Goal: Task Accomplishment & Management: Manage account settings

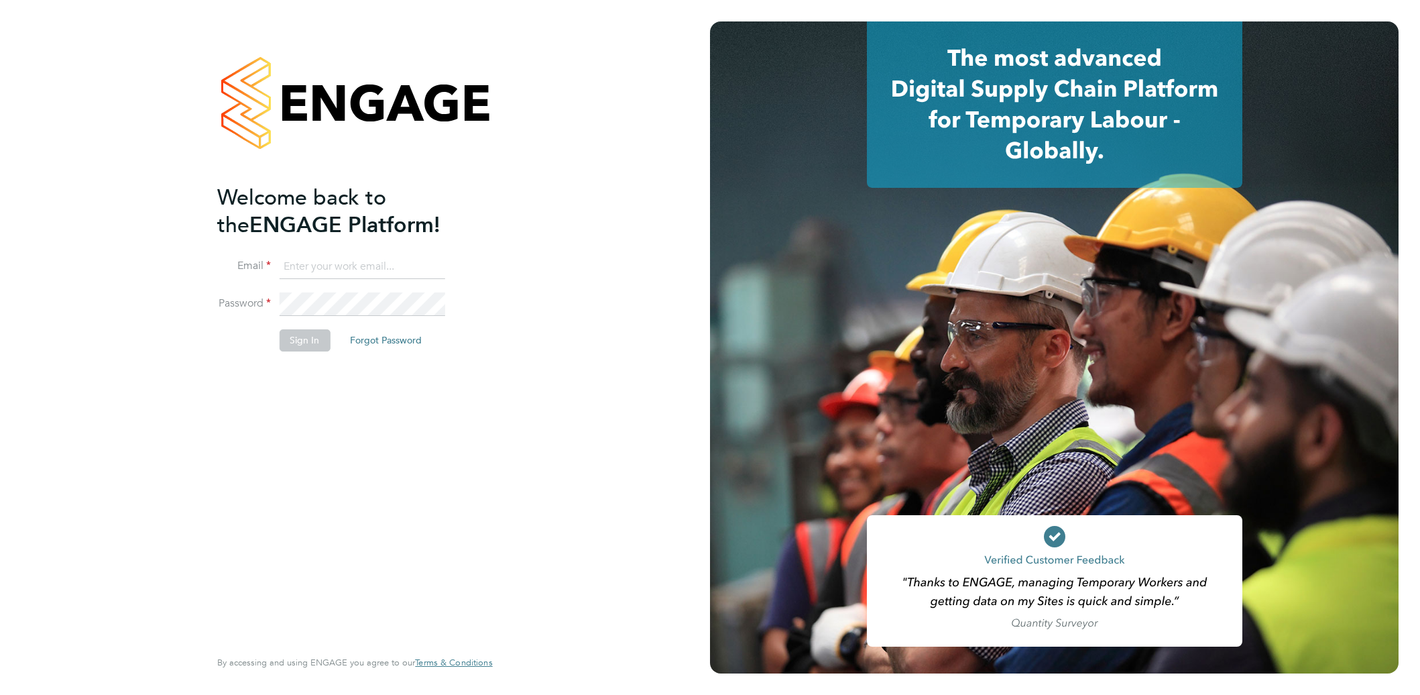
type input "supportuser4@engagetech.com"
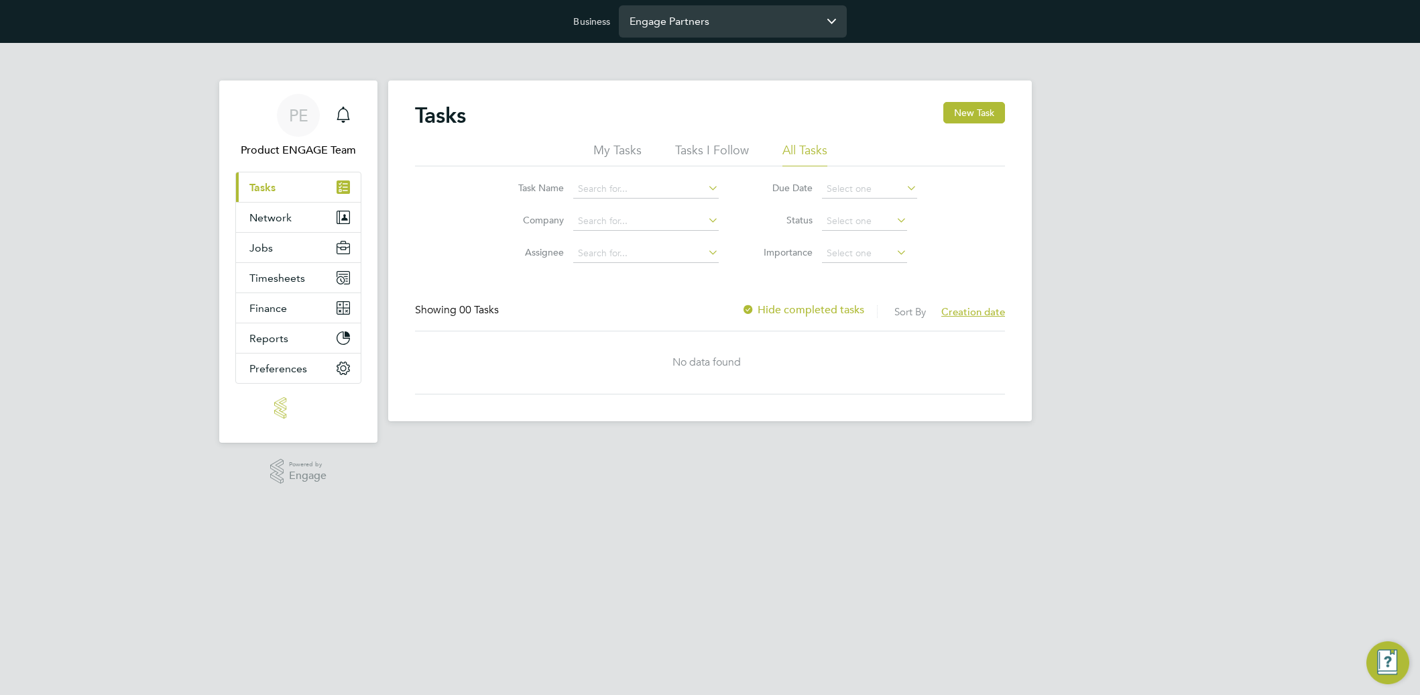
click at [705, 20] on input "Engage Partners" at bounding box center [733, 21] width 228 height 32
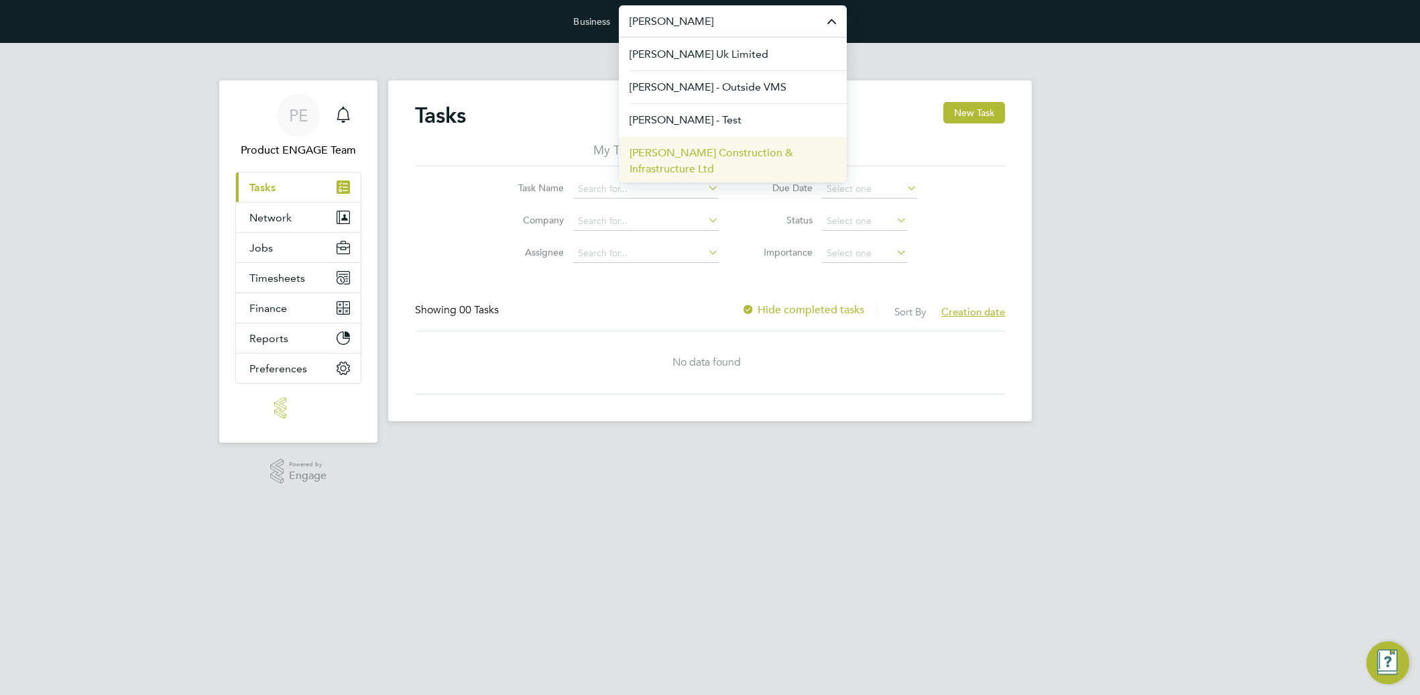
click at [688, 156] on span "Morgan Sindall Construction & Infrastructure Ltd" at bounding box center [733, 161] width 206 height 32
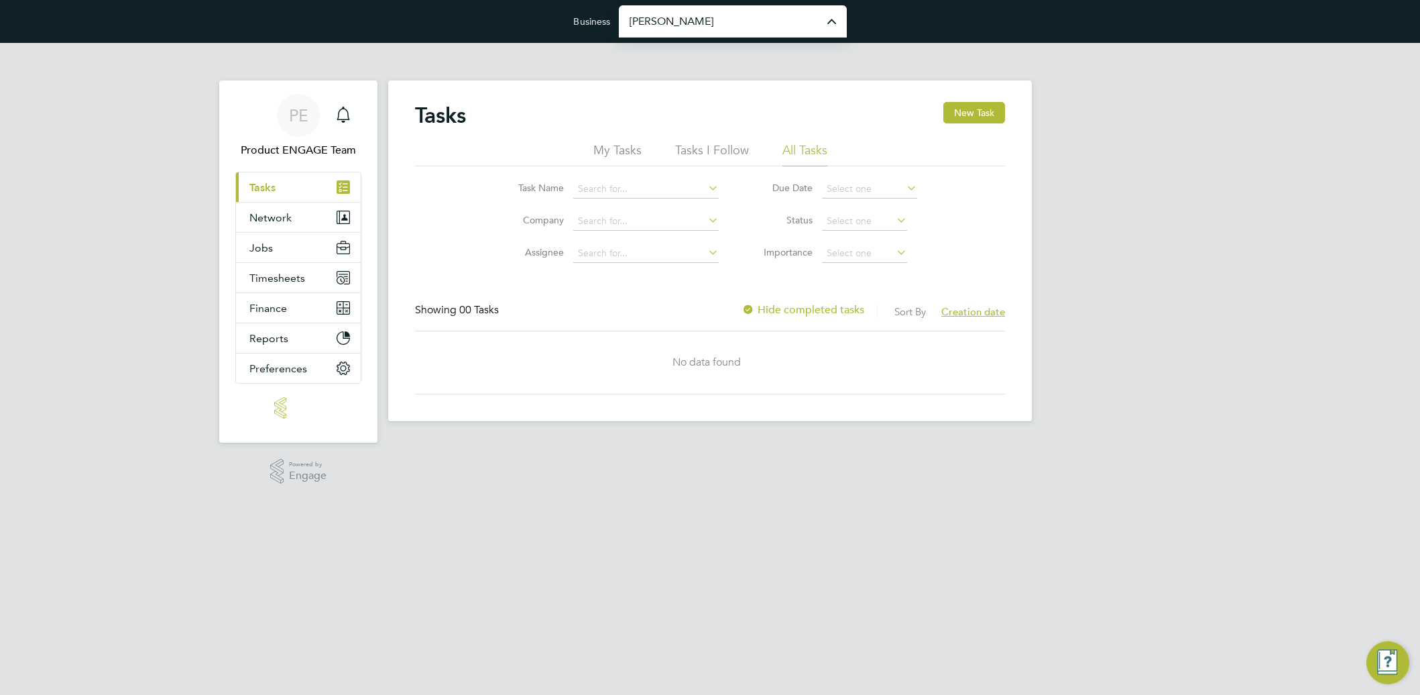
type input "Morgan Sindall Construction & Infrastructure Ltd"
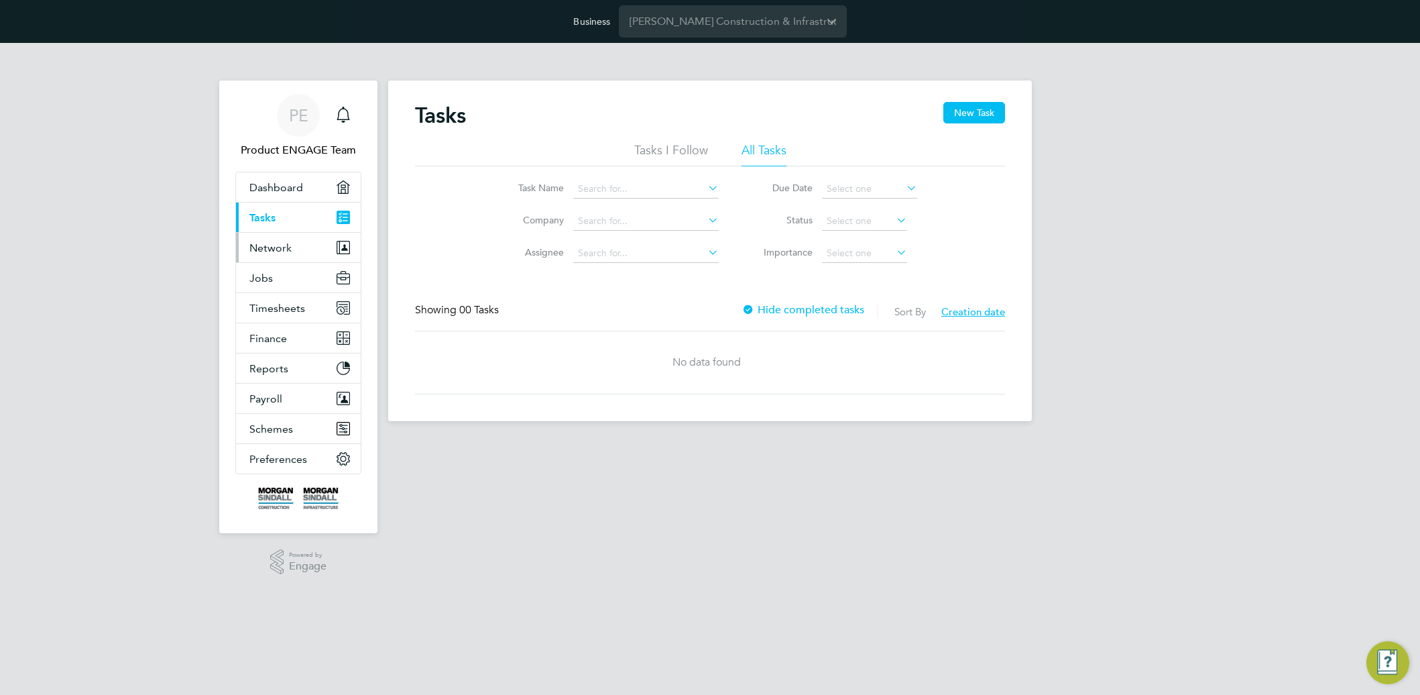
click at [261, 250] on span "Network" at bounding box center [270, 247] width 42 height 13
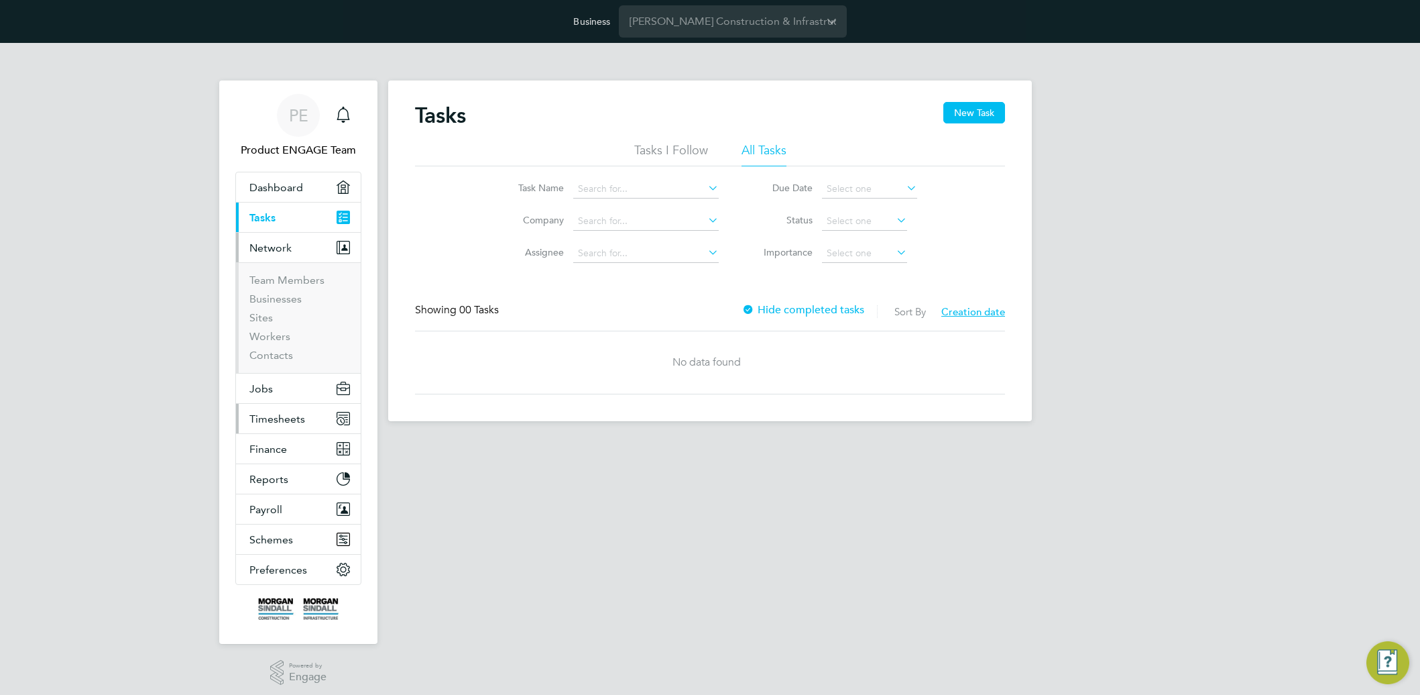
click at [287, 416] on span "Timesheets" at bounding box center [277, 418] width 56 height 13
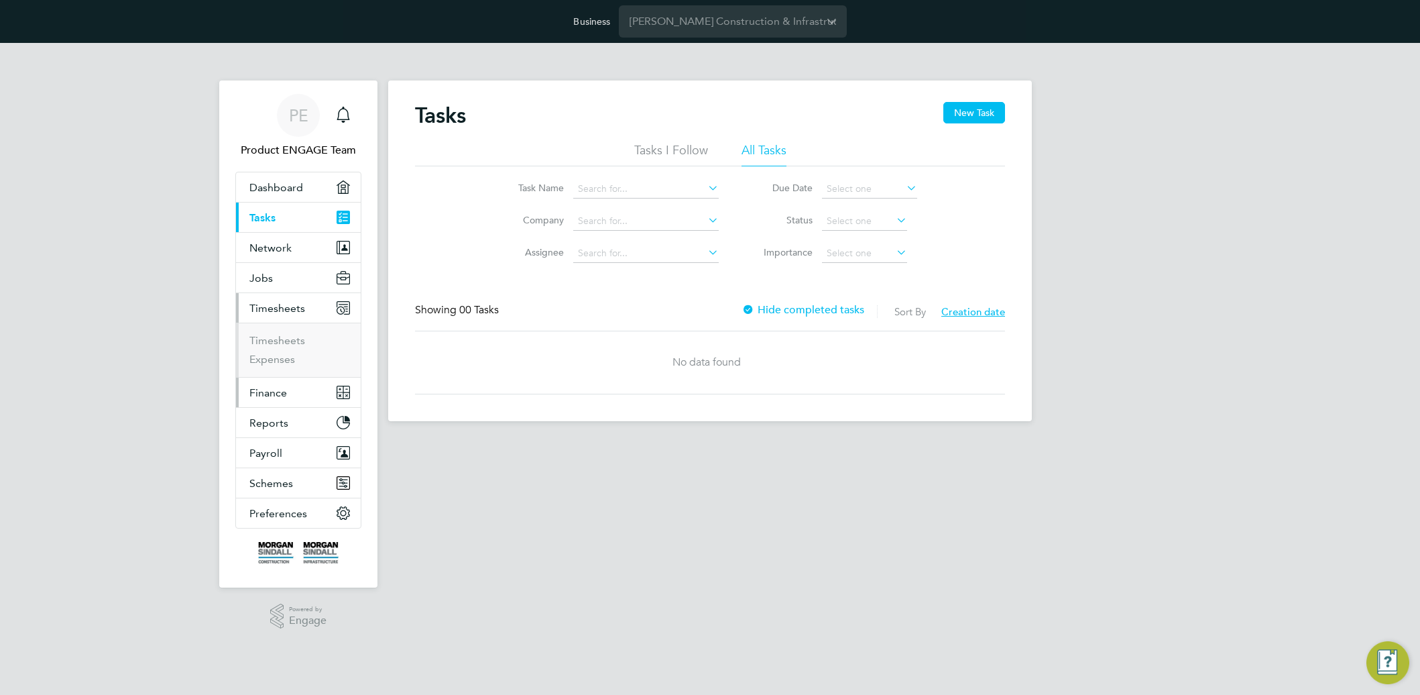
click at [279, 396] on span "Finance" at bounding box center [268, 392] width 38 height 13
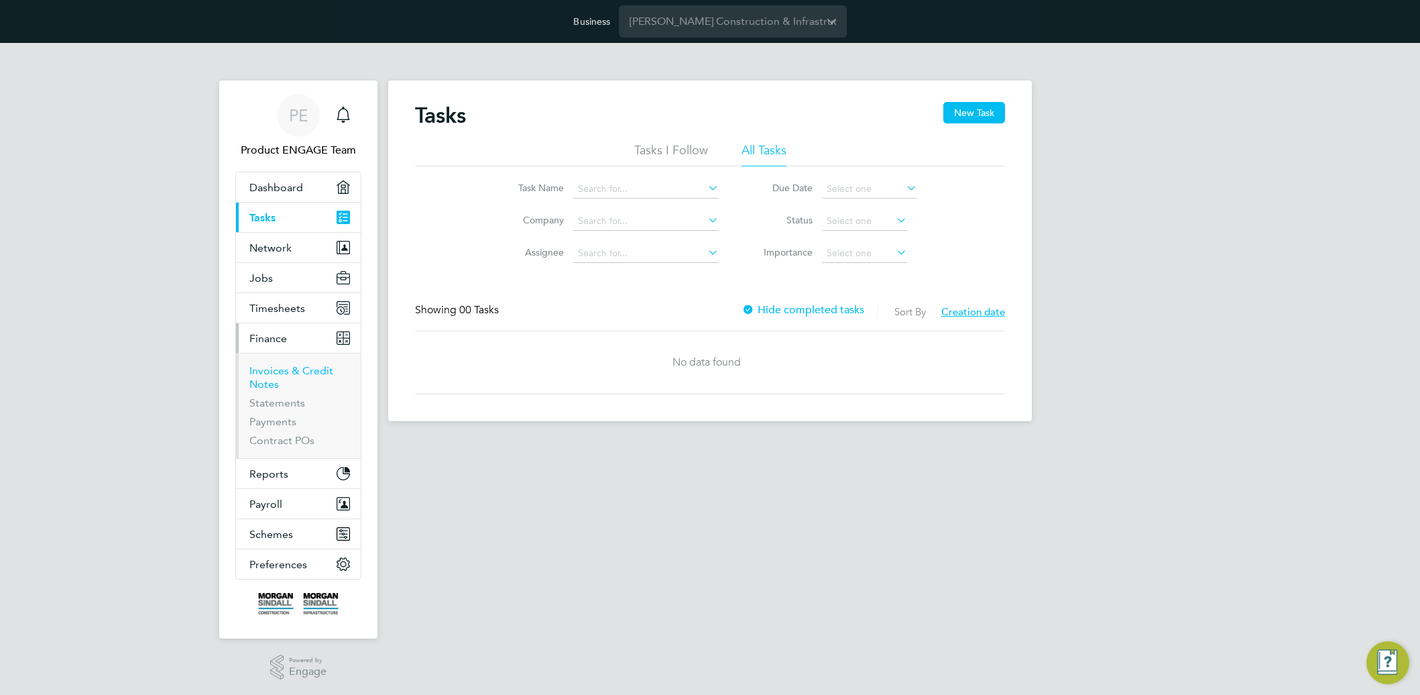
click at [278, 371] on link "Invoices & Credit Notes" at bounding box center [291, 377] width 84 height 26
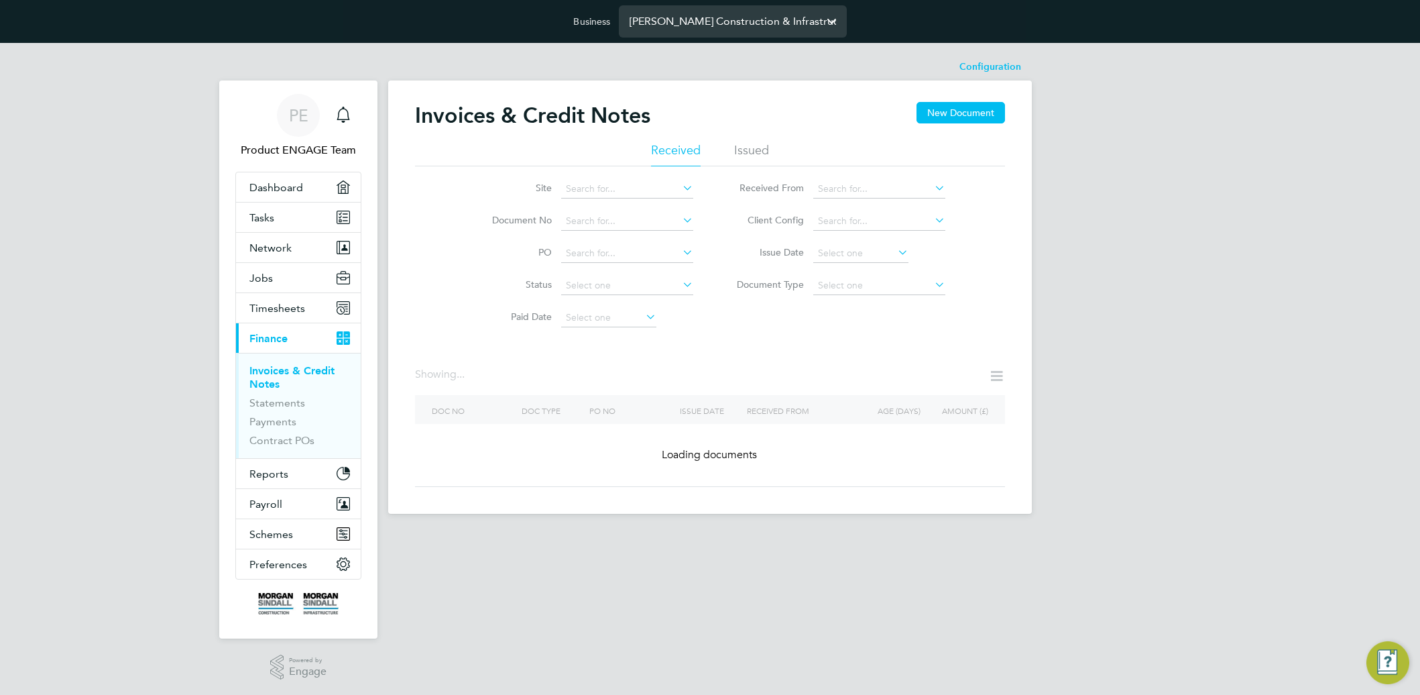
click at [727, 23] on input "[PERSON_NAME] Construction & Infrastructure Ltd" at bounding box center [733, 21] width 228 height 32
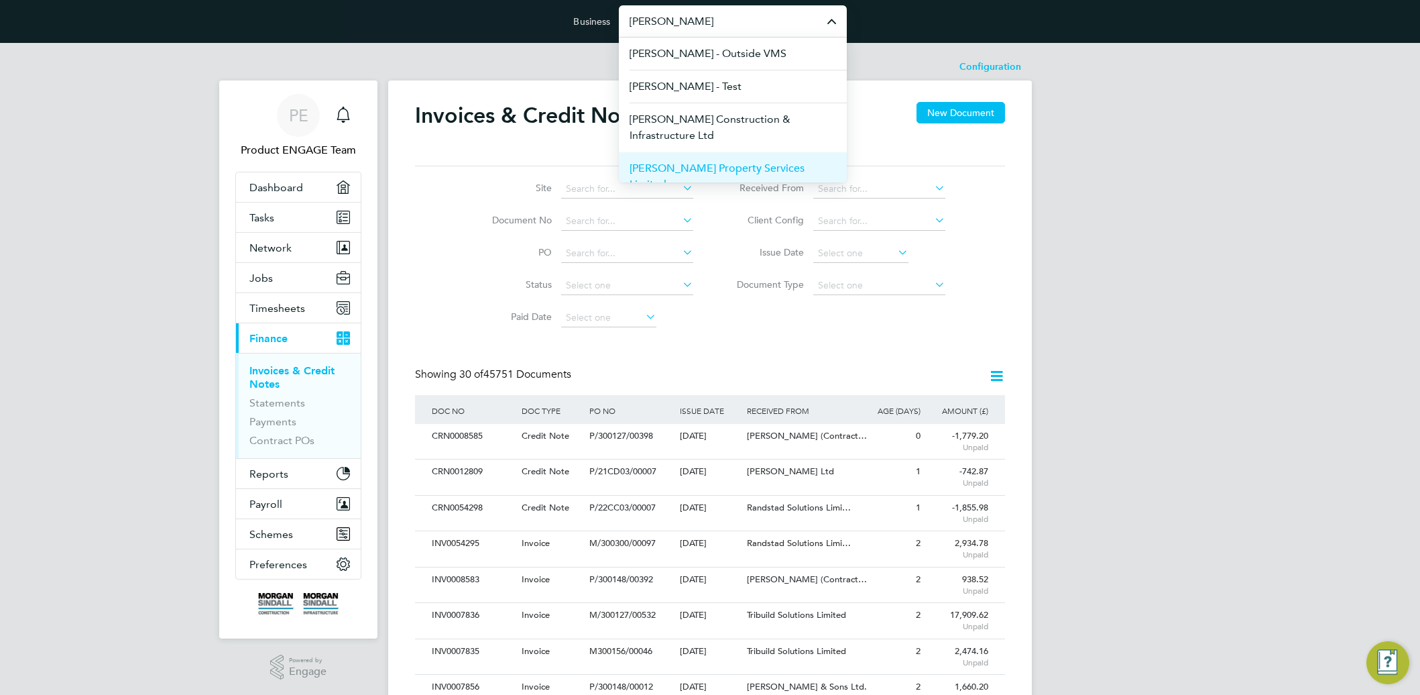
click at [739, 168] on span "[PERSON_NAME] Property Services Limited" at bounding box center [733, 176] width 206 height 32
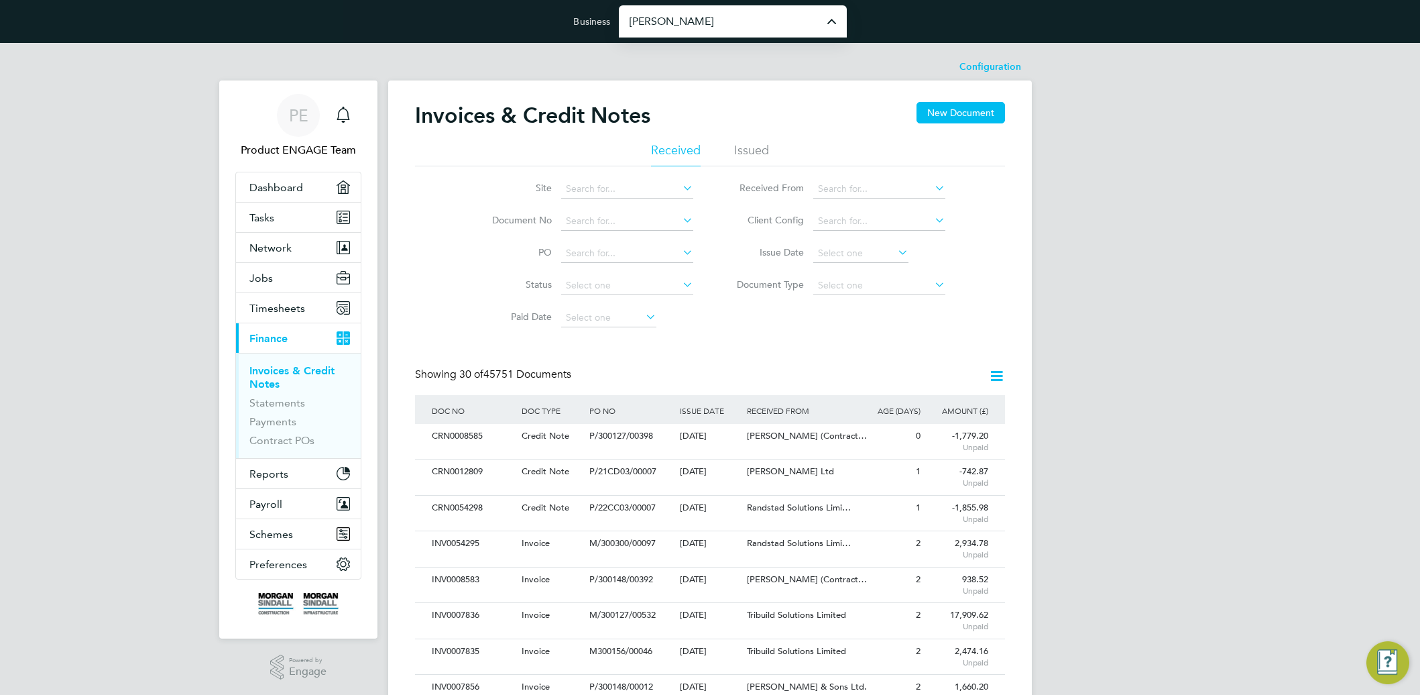
type input "[PERSON_NAME] Property Services Limited"
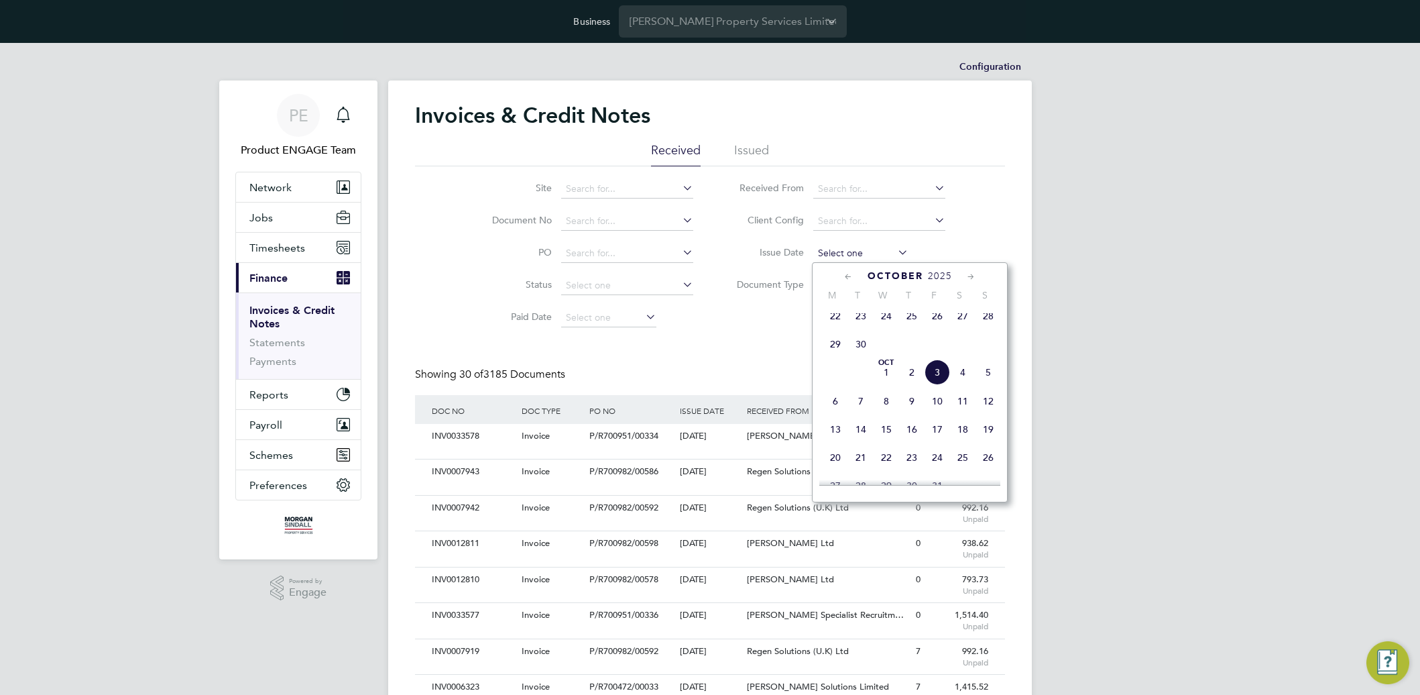
click at [851, 249] on input at bounding box center [860, 253] width 95 height 19
drag, startPoint x: 935, startPoint y: 377, endPoint x: 677, endPoint y: 74, distance: 398.0
click at [936, 377] on span "3" at bounding box center [936, 371] width 25 height 25
type input "[DATE]"
